Goal: Transaction & Acquisition: Purchase product/service

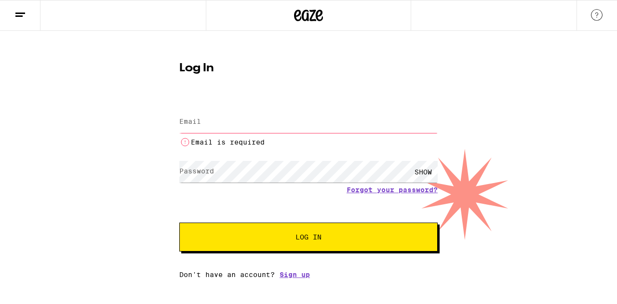
click at [299, 125] on input "Email" at bounding box center [308, 122] width 258 height 22
type input "[EMAIL_ADDRESS][DOMAIN_NAME]"
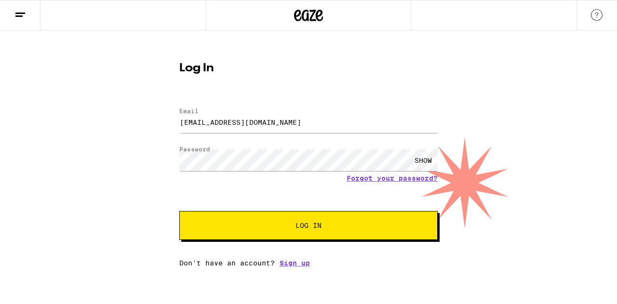
click at [426, 160] on div "SHOW" at bounding box center [423, 160] width 29 height 22
click at [426, 162] on div "HIDE" at bounding box center [423, 160] width 29 height 22
click at [337, 225] on span "Log In" at bounding box center [308, 225] width 180 height 7
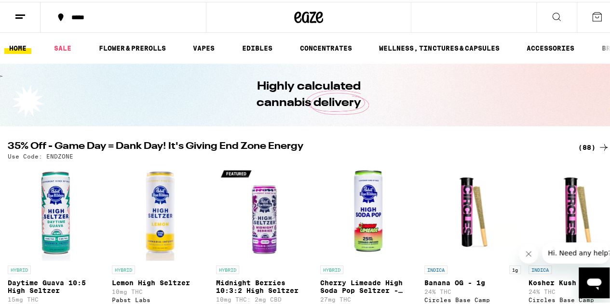
click at [76, 18] on div "*****" at bounding box center [128, 15] width 123 height 7
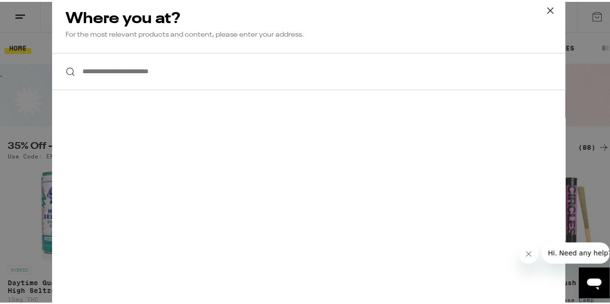
click at [115, 74] on input "**********" at bounding box center [308, 69] width 513 height 37
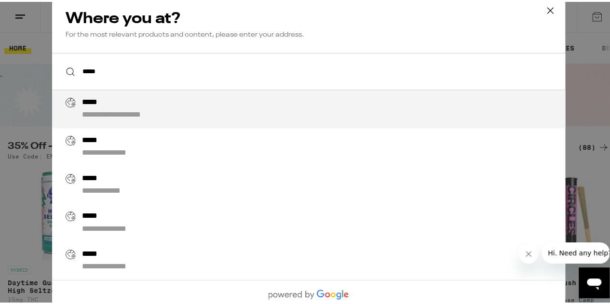
click at [105, 100] on div "**********" at bounding box center [328, 107] width 492 height 23
type input "**********"
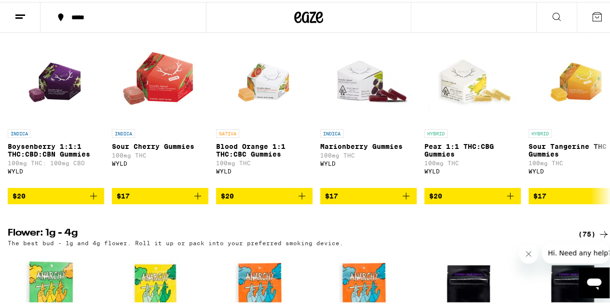
scroll to position [581, 0]
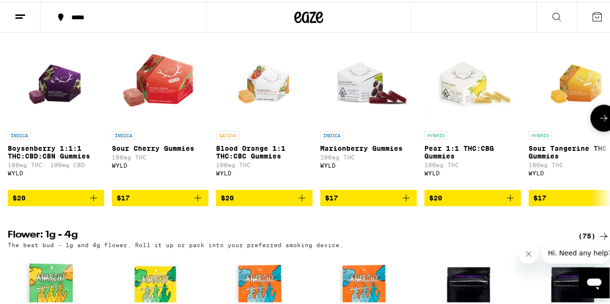
click at [598, 122] on icon at bounding box center [604, 116] width 12 height 12
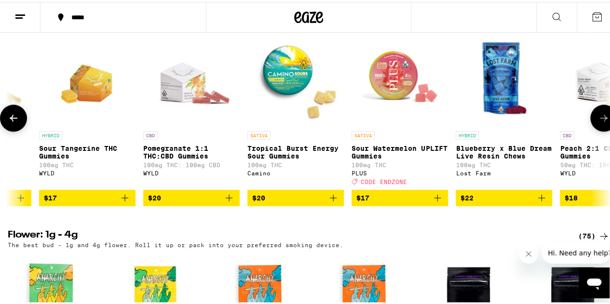
click at [598, 122] on icon at bounding box center [604, 116] width 12 height 12
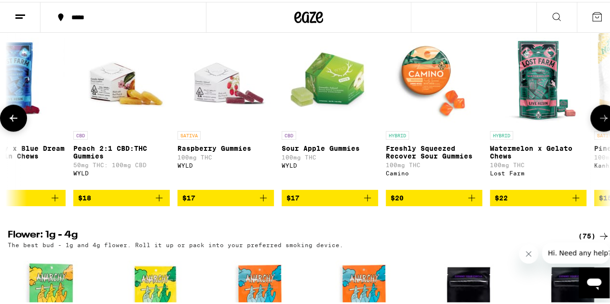
scroll to position [0, 978]
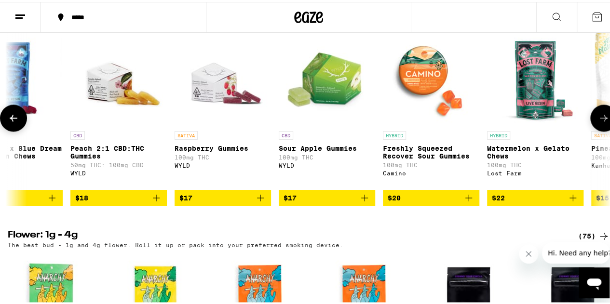
click at [598, 122] on icon at bounding box center [604, 116] width 12 height 12
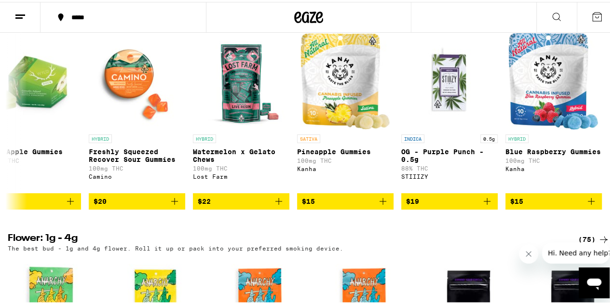
scroll to position [577, 0]
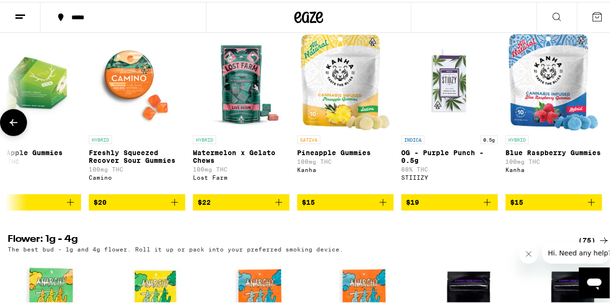
click at [11, 126] on icon at bounding box center [14, 121] width 12 height 12
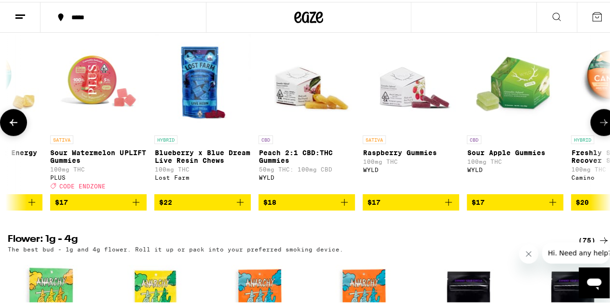
click at [9, 126] on icon at bounding box center [14, 121] width 12 height 12
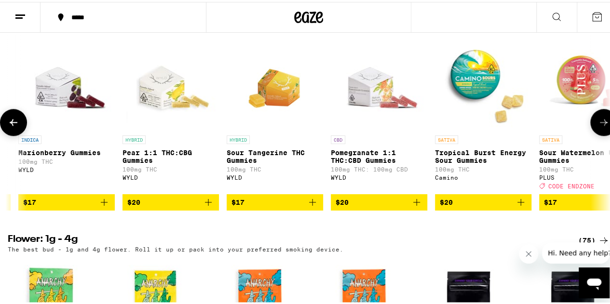
click at [9, 126] on icon at bounding box center [14, 121] width 12 height 12
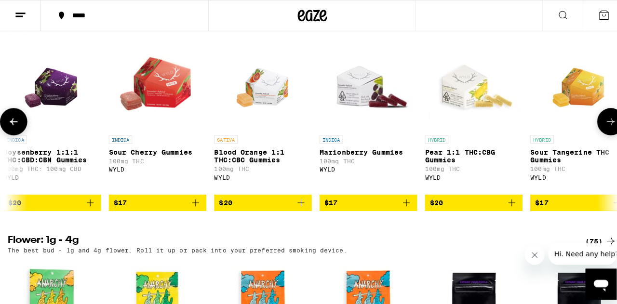
scroll to position [0, 0]
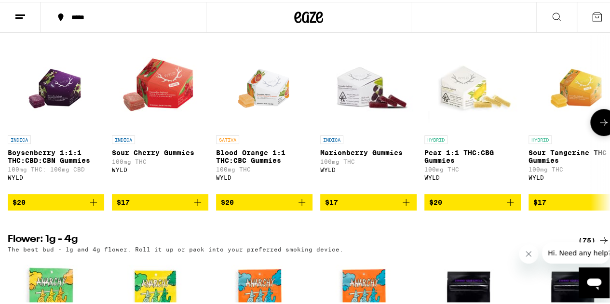
click at [9, 134] on div at bounding box center [13, 120] width 27 height 27
click at [151, 101] on img "Open page for Sour Cherry Gummies from WYLD" at bounding box center [160, 80] width 96 height 96
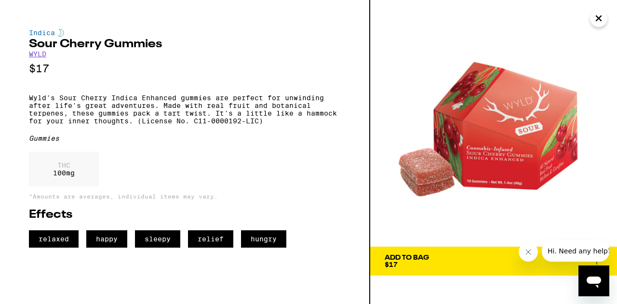
click at [411, 263] on div "Add To Bag $17" at bounding box center [407, 260] width 44 height 13
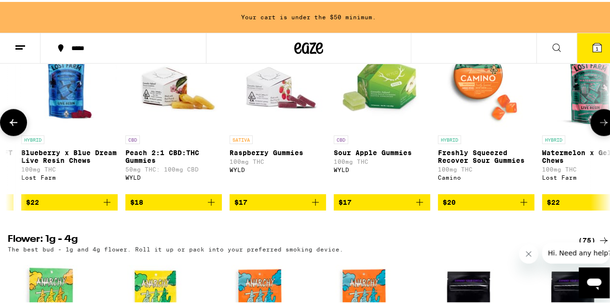
scroll to position [0, 926]
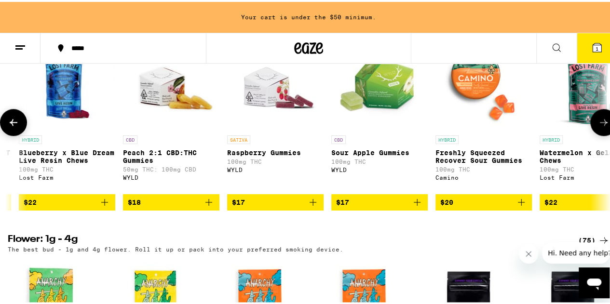
click at [293, 116] on img "Open page for Raspberry Gummies from WYLD" at bounding box center [275, 80] width 96 height 96
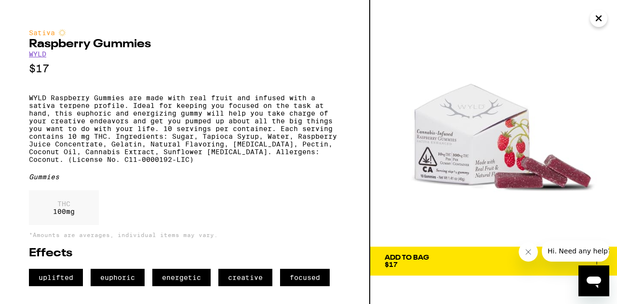
click at [600, 17] on icon "Close" at bounding box center [598, 18] width 5 height 5
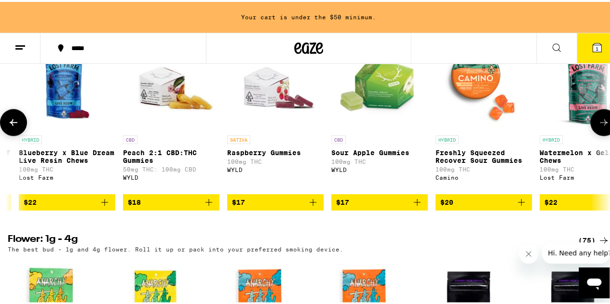
click at [313, 206] on icon "Add to bag" at bounding box center [313, 201] width 12 height 12
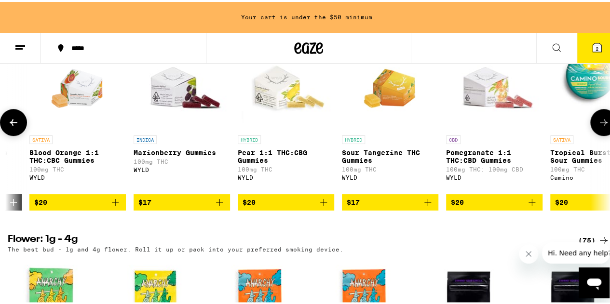
scroll to position [0, 206]
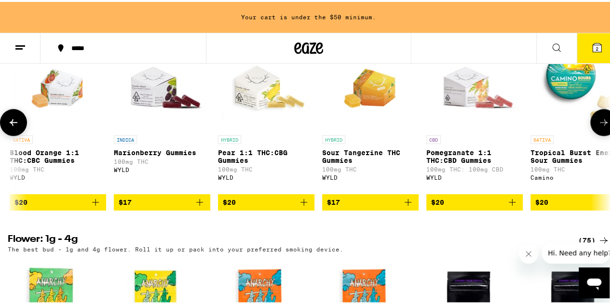
click at [407, 206] on icon "Add to bag" at bounding box center [408, 201] width 12 height 12
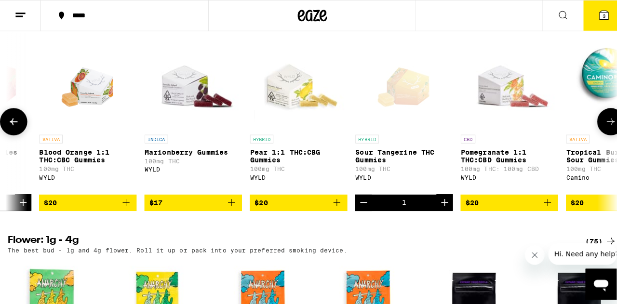
scroll to position [0, 178]
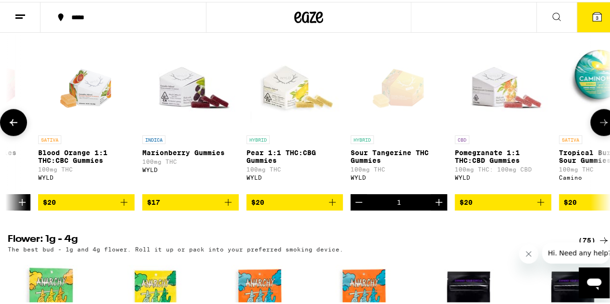
click at [332, 206] on icon "Add to bag" at bounding box center [332, 201] width 12 height 12
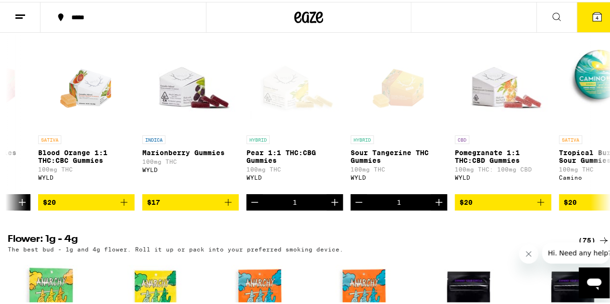
click at [592, 15] on icon at bounding box center [596, 15] width 9 height 9
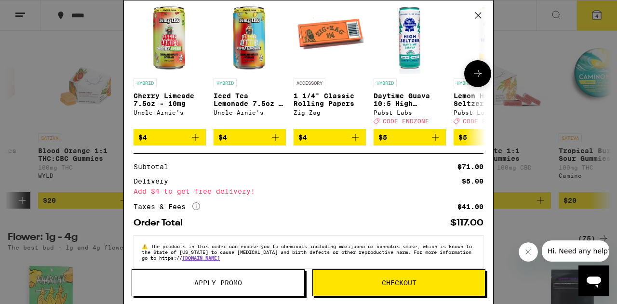
click at [169, 63] on img "Open page for Cherry Limeade 7.5oz - 10mg from Uncle Arnie's" at bounding box center [169, 37] width 72 height 72
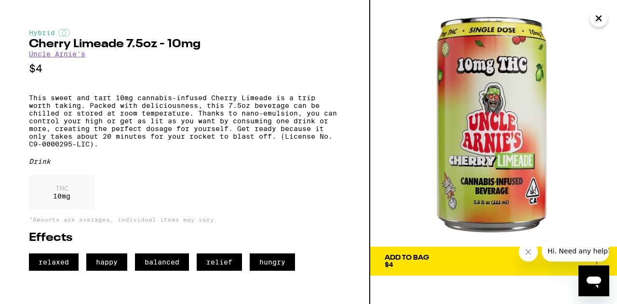
click at [596, 21] on icon "Close" at bounding box center [598, 18] width 5 height 5
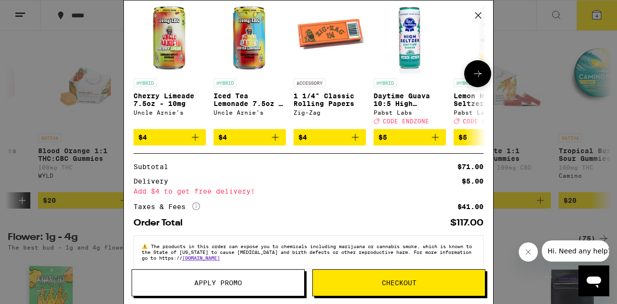
click at [192, 143] on icon "Add to bag" at bounding box center [195, 138] width 12 height 12
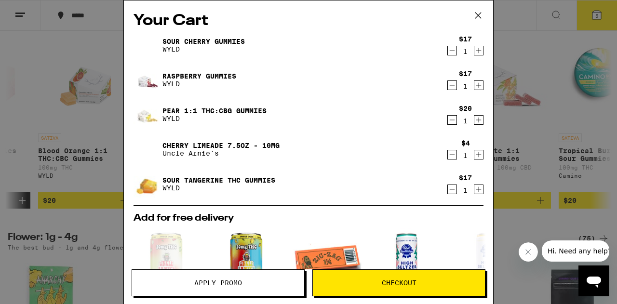
click at [484, 16] on icon at bounding box center [478, 15] width 14 height 14
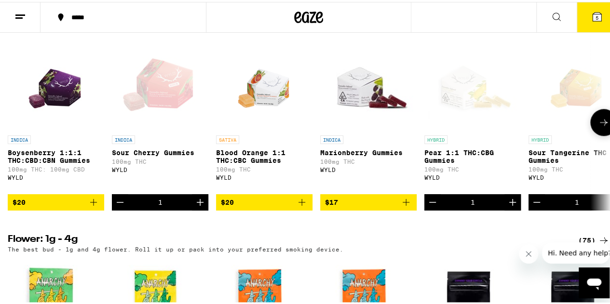
click at [122, 206] on icon "Decrement" at bounding box center [120, 201] width 12 height 12
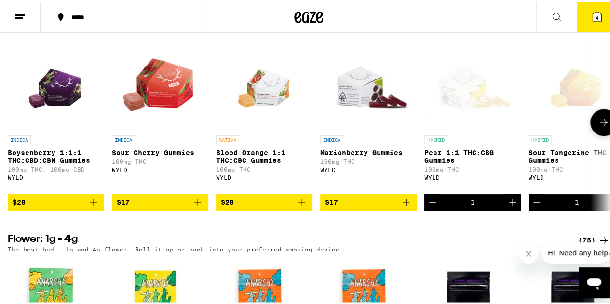
click at [93, 206] on icon "Add to bag" at bounding box center [94, 201] width 12 height 12
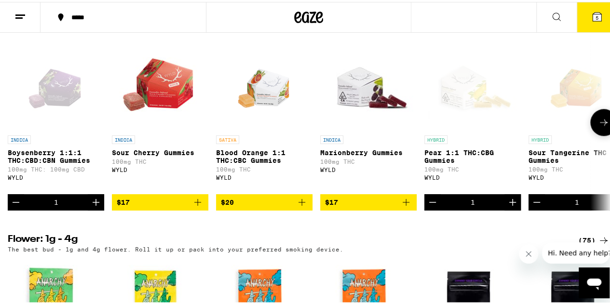
click at [99, 206] on icon "Increment" at bounding box center [96, 201] width 12 height 12
click at [23, 209] on button "Decrement" at bounding box center [16, 200] width 16 height 16
click at [22, 209] on button "Decrement" at bounding box center [16, 200] width 16 height 16
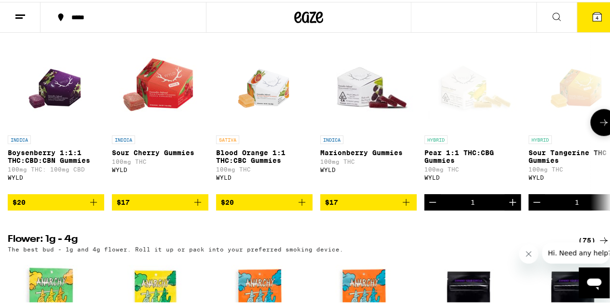
click at [405, 206] on icon "Add to bag" at bounding box center [406, 201] width 12 height 12
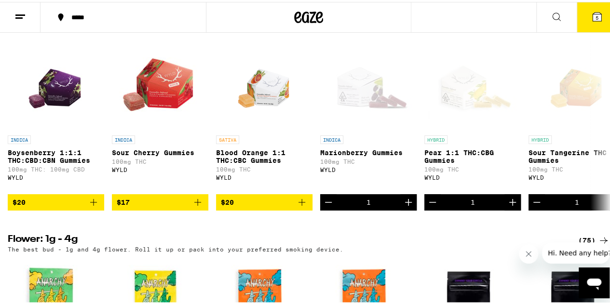
click at [592, 9] on icon at bounding box center [597, 15] width 12 height 12
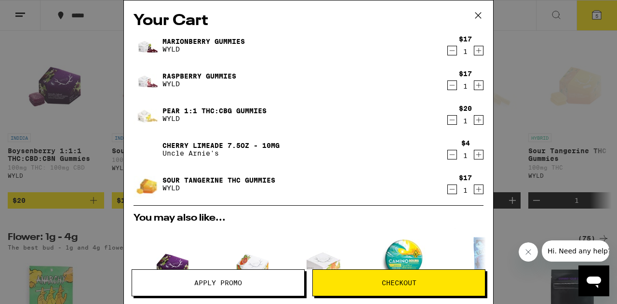
scroll to position [245, 0]
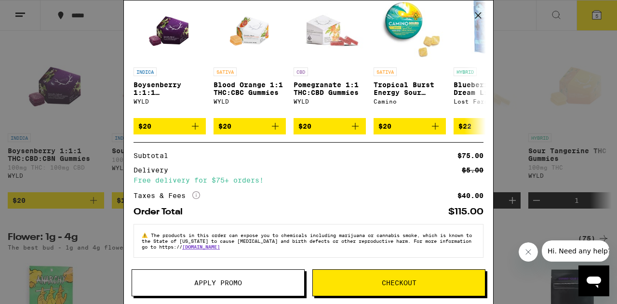
click at [329, 284] on span "Checkout" at bounding box center [399, 283] width 172 height 7
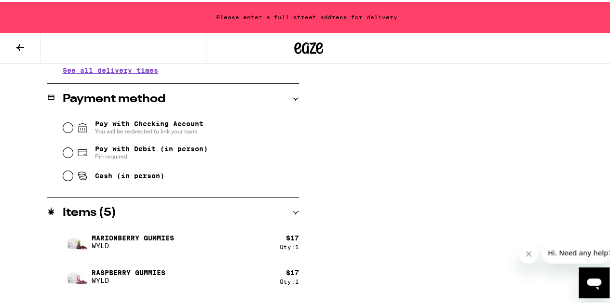
scroll to position [396, 0]
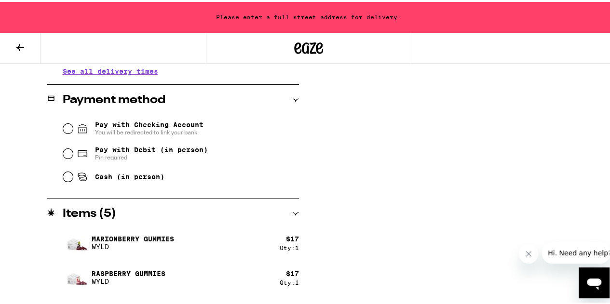
click at [78, 174] on icon at bounding box center [81, 172] width 7 height 3
click at [73, 175] on input "Cash (in person)" at bounding box center [68, 175] width 10 height 10
radio input "true"
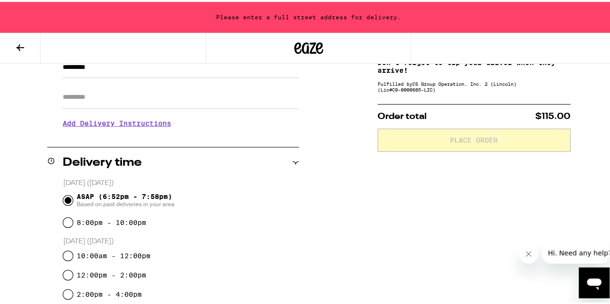
scroll to position [89, 0]
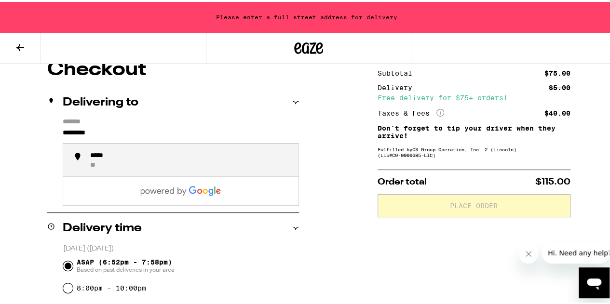
click at [100, 135] on input "*********" at bounding box center [181, 133] width 236 height 16
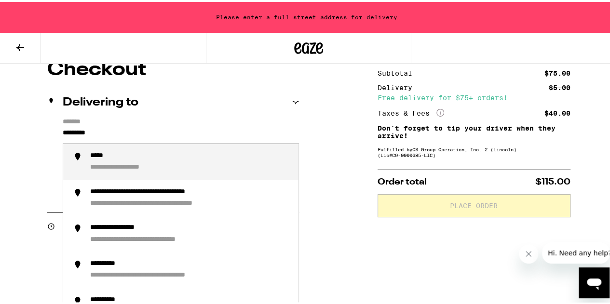
click at [100, 135] on input "*********" at bounding box center [181, 133] width 236 height 16
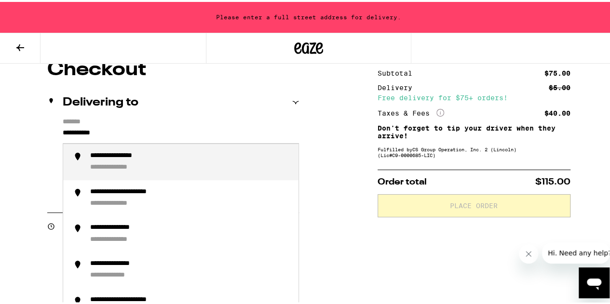
click at [114, 164] on div "**********" at bounding box center [123, 165] width 66 height 9
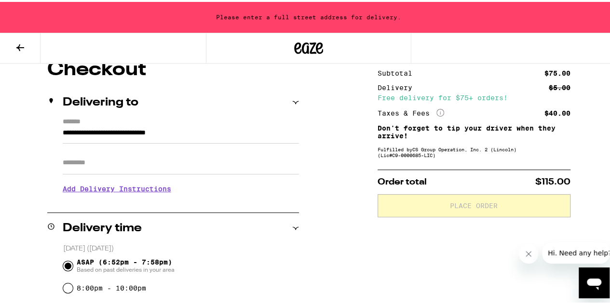
type input "**********"
click at [122, 167] on input "Apt/Suite" at bounding box center [181, 160] width 236 height 23
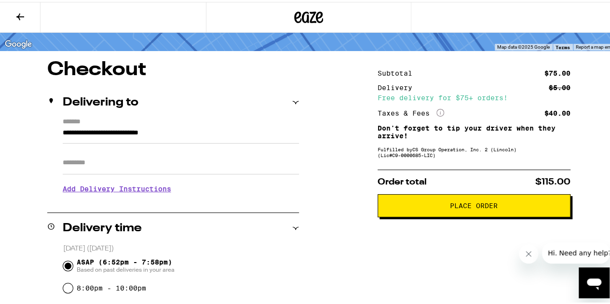
click at [109, 190] on h3 "Add Delivery Instructions" at bounding box center [181, 187] width 236 height 22
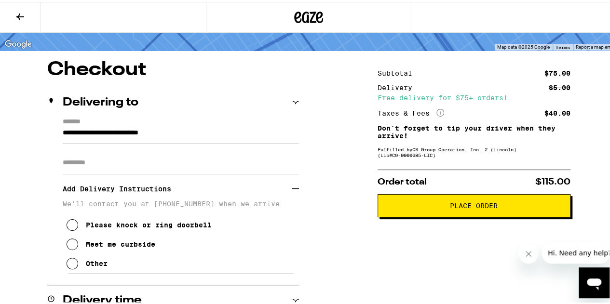
click at [110, 243] on div "Meet me curbside" at bounding box center [120, 243] width 69 height 8
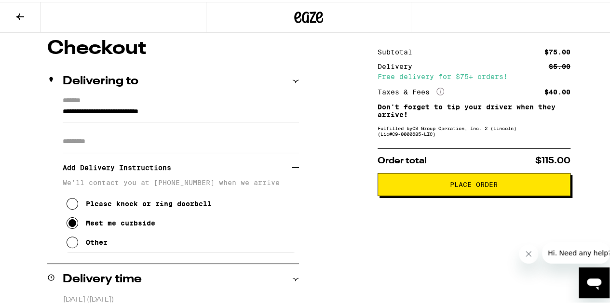
scroll to position [80, 0]
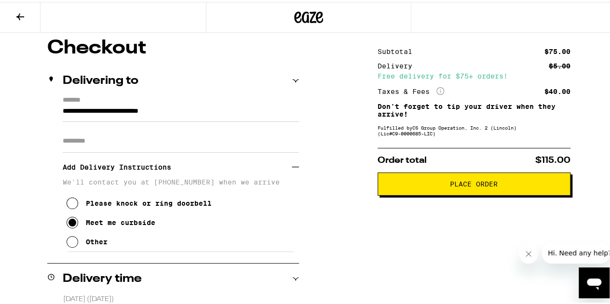
click at [455, 186] on span "Place Order" at bounding box center [474, 182] width 48 height 7
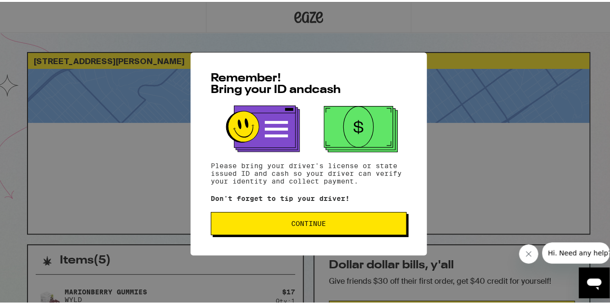
click at [346, 221] on span "Continue" at bounding box center [308, 221] width 179 height 7
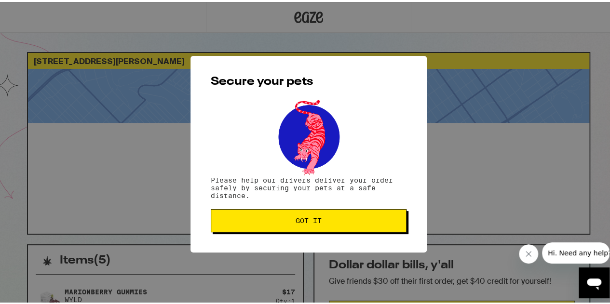
click at [346, 215] on button "Got it" at bounding box center [309, 218] width 196 height 23
